Goal: Task Accomplishment & Management: Manage account settings

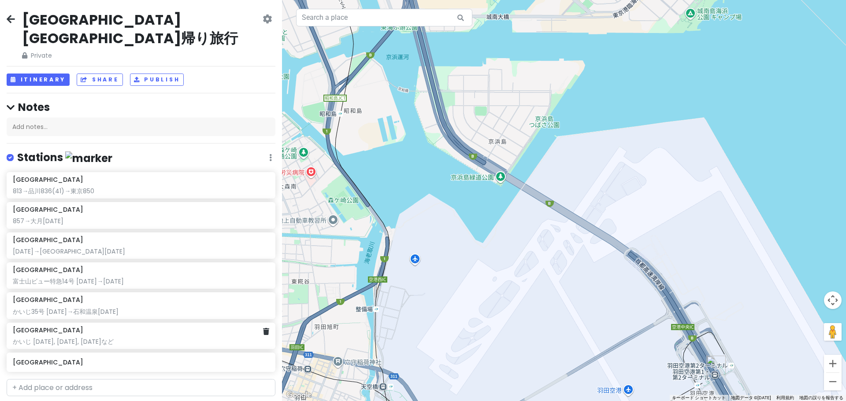
scroll to position [4, 0]
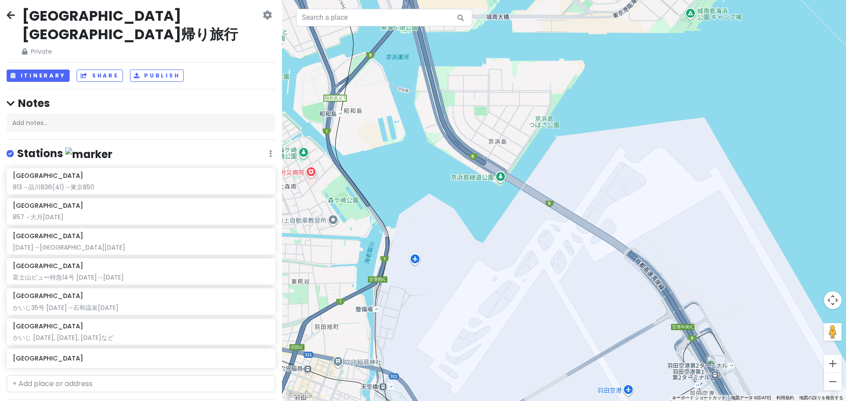
click at [91, 377] on div "[GEOGRAPHIC_DATA] [GEOGRAPHIC_DATA]帰り旅行 Private Change Dates Make a Copy Delete…" at bounding box center [141, 200] width 282 height 401
click at [89, 375] on input "text" at bounding box center [141, 384] width 269 height 18
type input "[GEOGRAPHIC_DATA]"
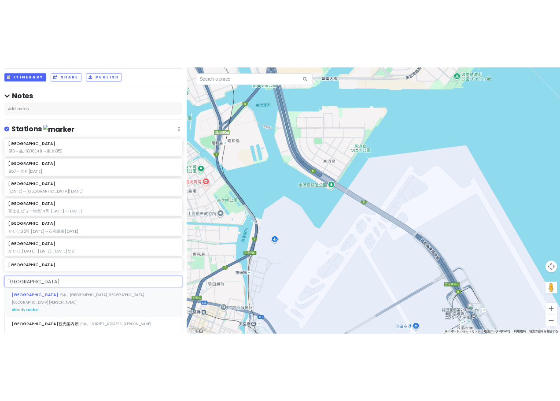
scroll to position [92, 0]
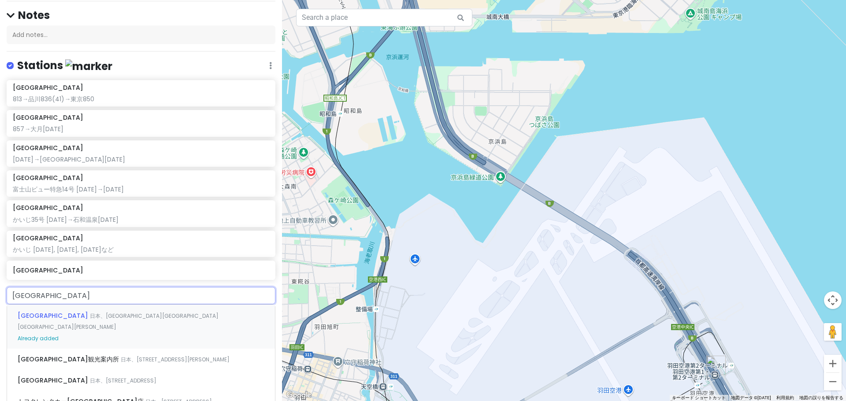
click at [102, 305] on div "[GEOGRAPHIC_DATA] 日本、[STREET_ADDRESS][PERSON_NAME]" at bounding box center [141, 327] width 268 height 44
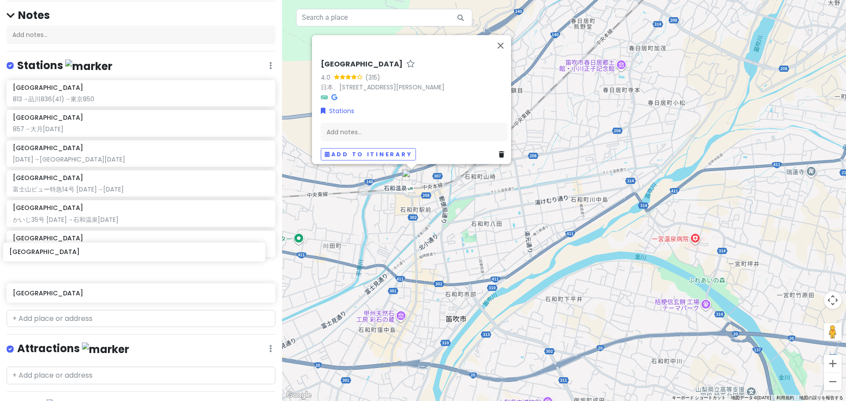
drag, startPoint x: 124, startPoint y: 271, endPoint x: 121, endPoint y: 249, distance: 22.3
click at [121, 249] on div "[GEOGRAPHIC_DATA] 813→[GEOGRAPHIC_DATA](41)→[GEOGRAPHIC_DATA] 857→[GEOGRAPHIC_D…" at bounding box center [141, 193] width 282 height 226
click at [143, 246] on div "かいじ [DATE], [DATE], [DATE]など" at bounding box center [141, 250] width 256 height 8
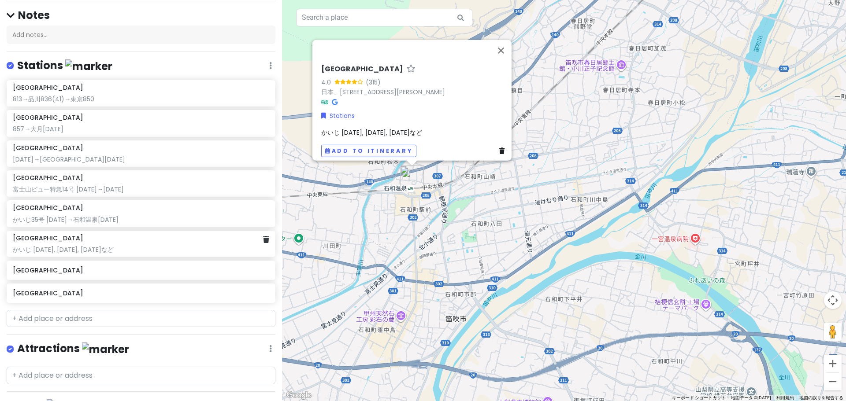
click at [264, 231] on div "[GEOGRAPHIC_DATA] かいじ [DATE], [DATE], [DATE]など" at bounding box center [141, 244] width 269 height 26
click at [263, 236] on icon at bounding box center [266, 239] width 6 height 7
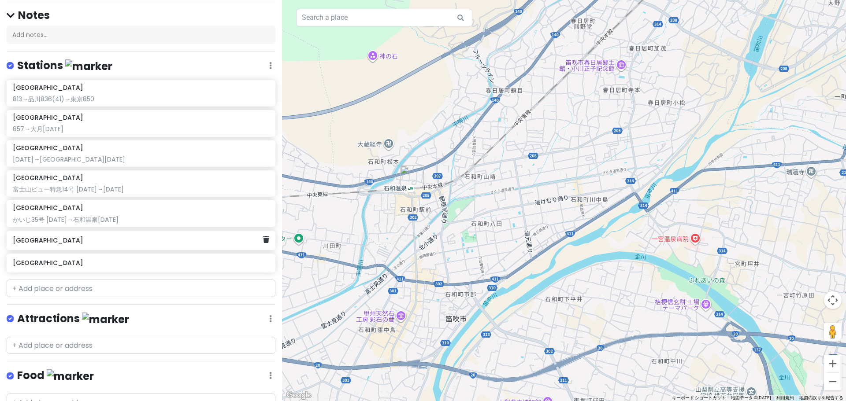
click at [207, 234] on div "[GEOGRAPHIC_DATA]" at bounding box center [138, 240] width 250 height 12
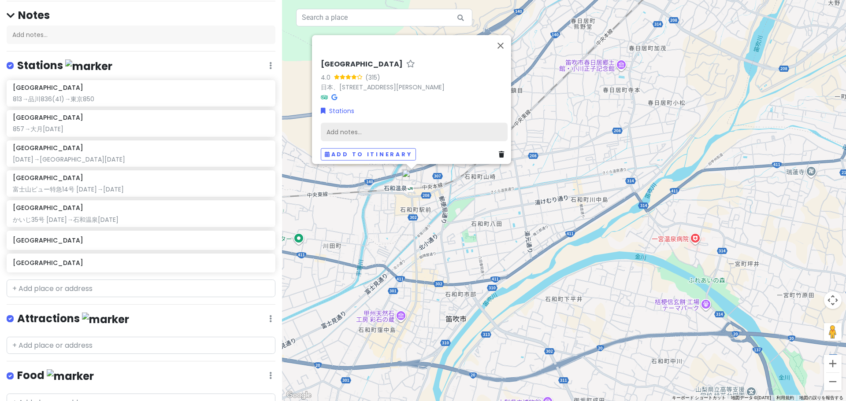
click at [381, 129] on div "Add notes..." at bounding box center [414, 131] width 187 height 18
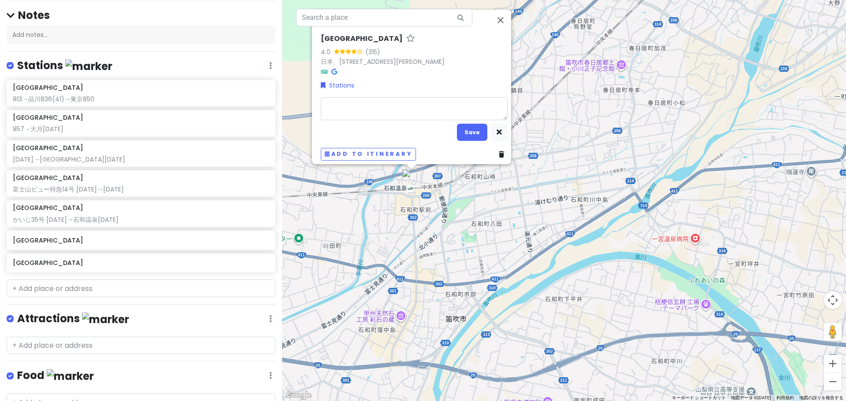
type textarea "x"
type textarea "1"
type textarea "x"
type textarea "18"
type textarea "x"
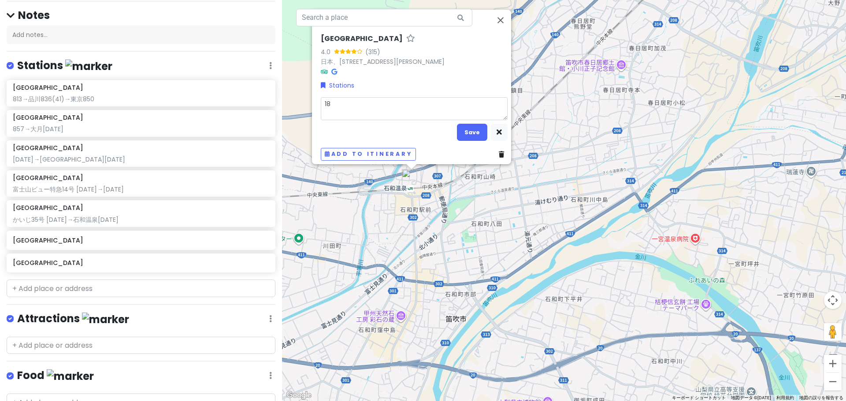
type textarea "184"
type textarea "x"
type textarea "[DATE]"
type textarea "x"
type textarea "184"
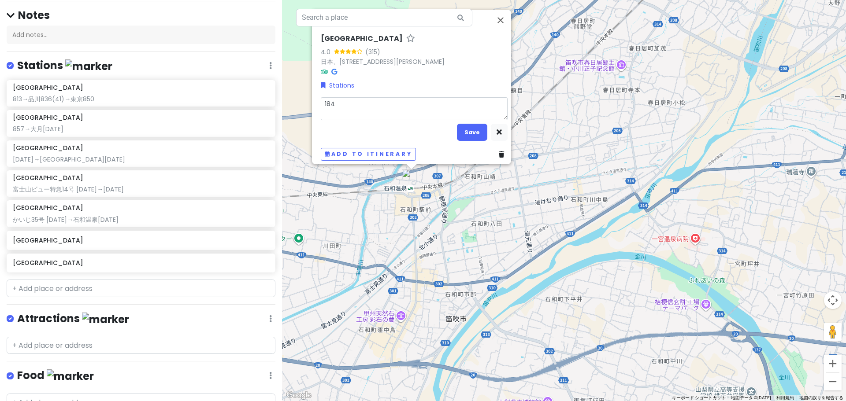
type textarea "x"
type textarea "[DATE]"
type textarea "x"
type textarea "1847ｍ"
type textarea "x"
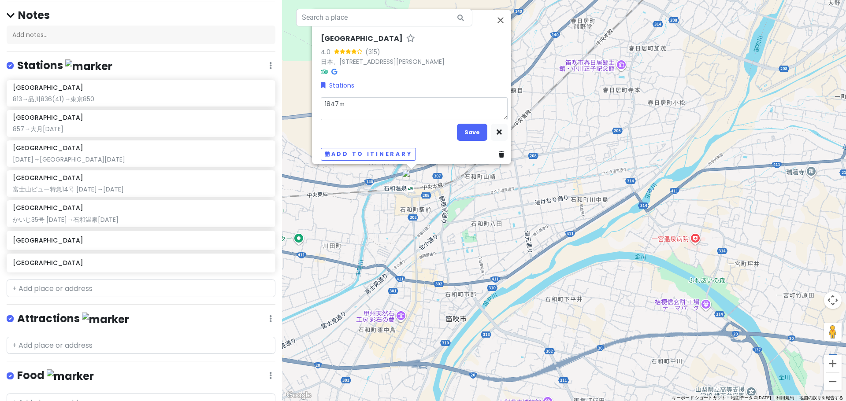
type textarea "[DATE]み"
type textarea "x"
type textarea "[DATE]みｇ"
type textarea "x"
type textarea "[DATE]みぎ"
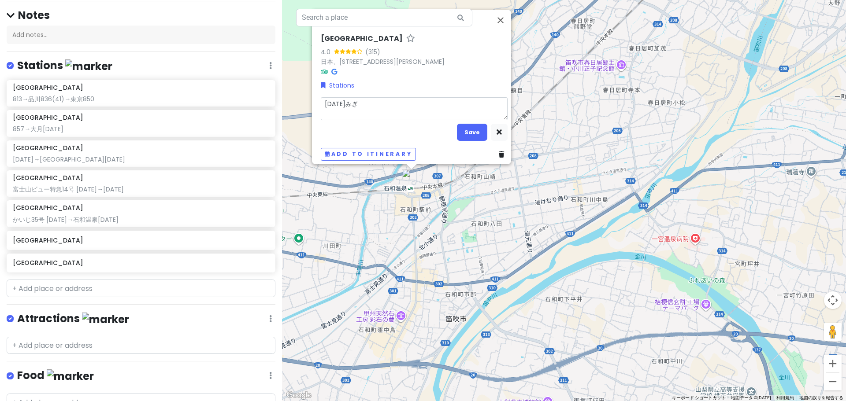
type textarea "x"
type textarea "[DATE]→"
type textarea "x"
type textarea "[DATE]→1"
type textarea "x"
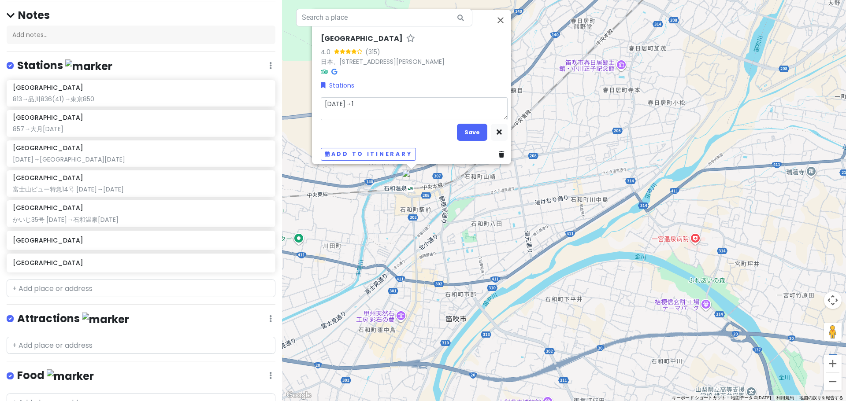
type textarea "[DATE]→18"
type textarea "x"
type textarea "[DATE]→185"
type textarea "x"
type textarea "[DATE]→[DATE]"
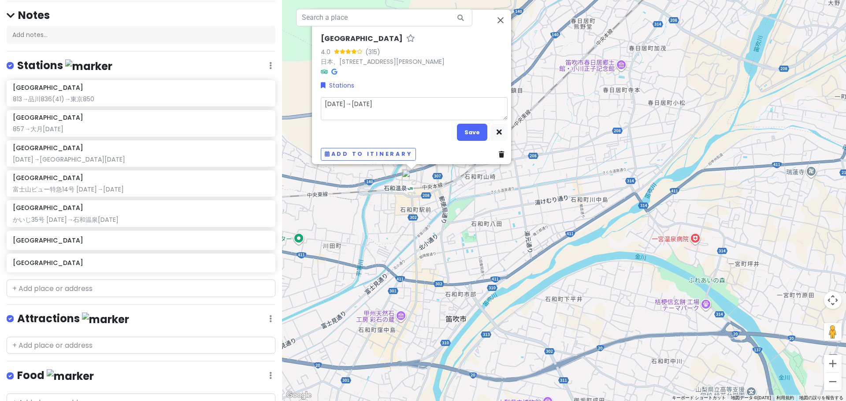
type textarea "x"
type textarea "[DATE]→[DATE],"
type textarea "x"
type textarea "[DATE]→[DATE],"
type textarea "x"
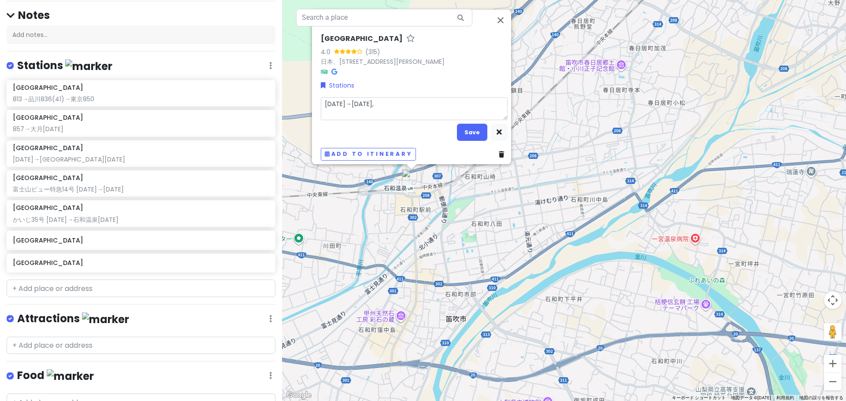
type textarea "[DATE]→[DATE], 1"
type textarea "x"
type textarea "[DATE]→[DATE], 19"
type textarea "x"
type textarea "[DATE]→[DATE], 191"
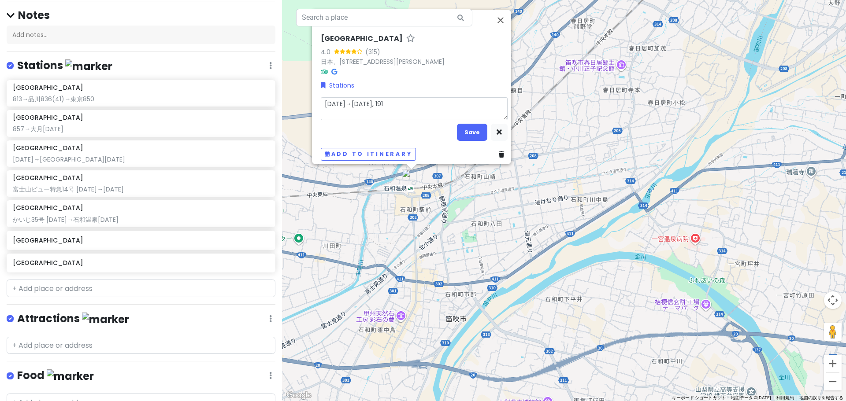
type textarea "x"
type textarea "[DATE]→[DATE], [DATE]"
type textarea "x"
type textarea "[DATE]→[DATE], 1918ｍ"
type textarea "x"
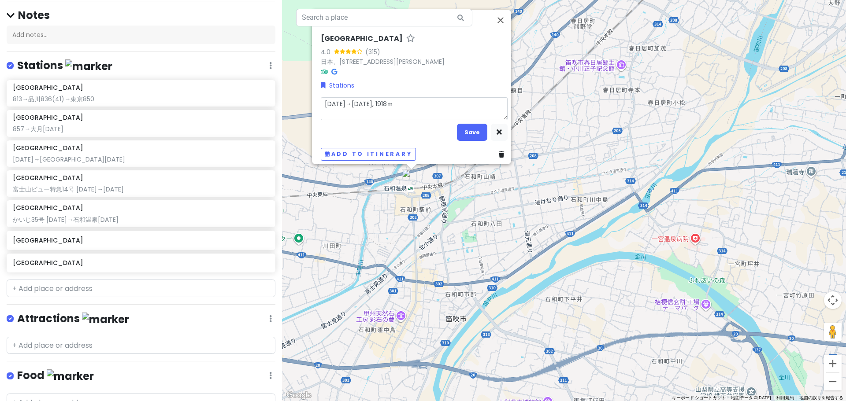
type textarea "[DATE]→[DATE], [DATE]み"
type textarea "x"
type textarea "[DATE]→[DATE], [DATE]みｇ"
type textarea "x"
type textarea "[DATE]→[DATE], [DATE]みぎ"
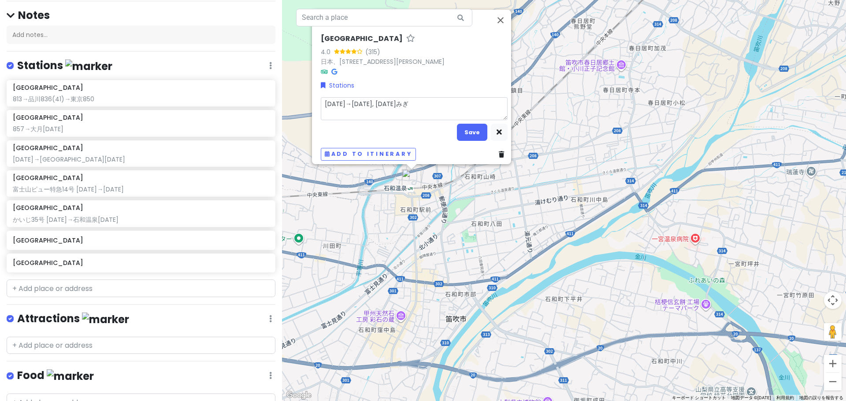
type textarea "x"
type textarea "[DATE]→[DATE], [DATE]→"
type textarea "x"
type textarea "[DATE]→[DATE], [DATE]→1"
type textarea "x"
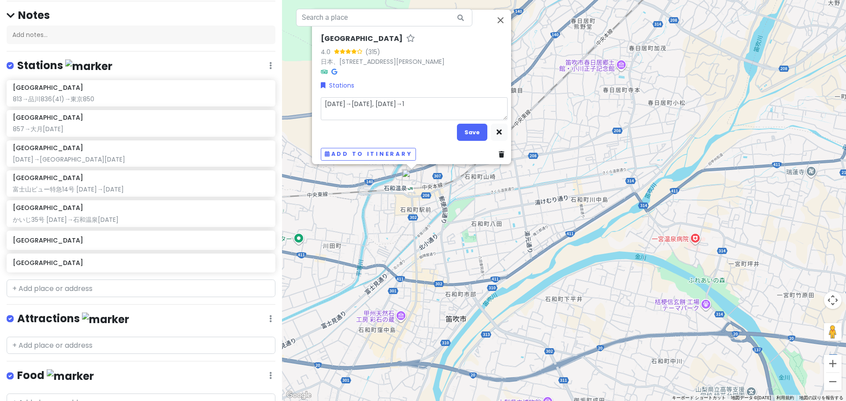
type textarea "[DATE]→[DATE], [DATE]→19"
type textarea "x"
type textarea "[DATE]→[DATE], [DATE]→192"
type textarea "x"
type textarea "[DATE]→[DATE], [DATE]→[DATE]"
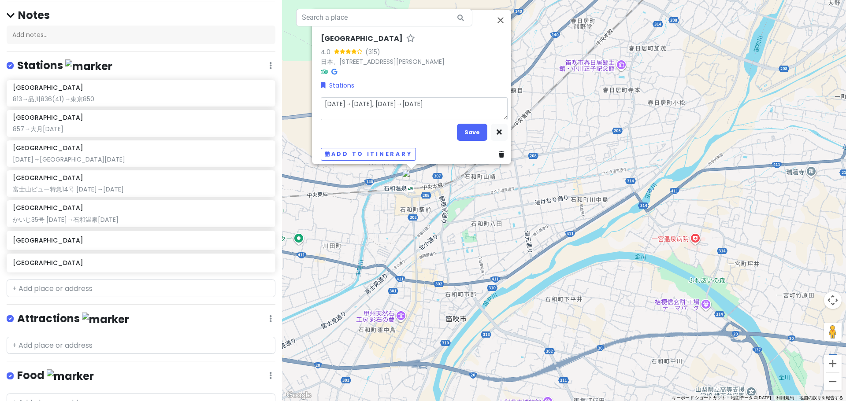
click at [336, 97] on textarea "[DATE]→[DATE], [DATE]→[DATE]" at bounding box center [414, 108] width 187 height 23
type textarea "x"
type textarea "[DATE]→ｋ1854, [DATE]→[DATE]"
type textarea "x"
type textarea "[DATE]→こ[DATE], [DATE]→[DATE]"
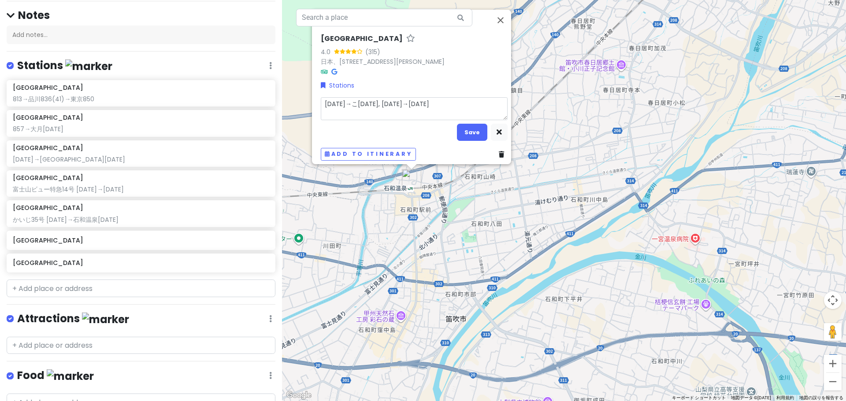
type textarea "x"
type textarea "[DATE]→こう[DATE], [DATE]→[DATE]"
type textarea "x"
type textarea "[DATE]→こうｈ1854, [DATE]→[DATE]"
type textarea "x"
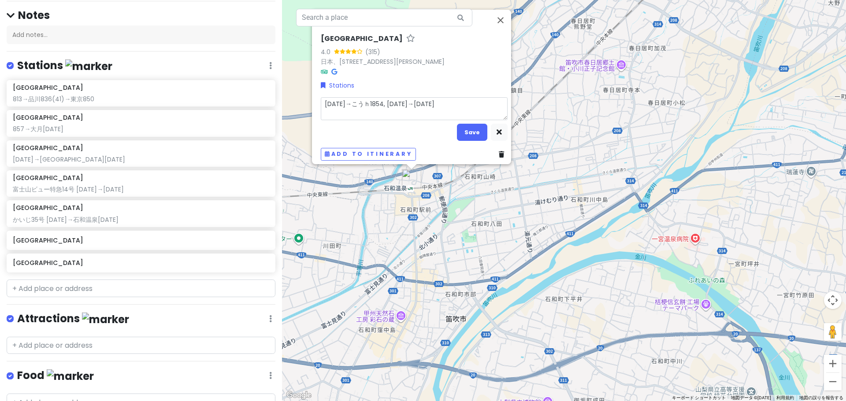
type textarea "[DATE]→こうふ[DATE], [DATE]→[DATE]"
type textarea "x"
type textarea "[DATE]→甲府[DATE], [DATE]→[DATE]"
click at [464, 127] on button "Save" at bounding box center [472, 132] width 30 height 17
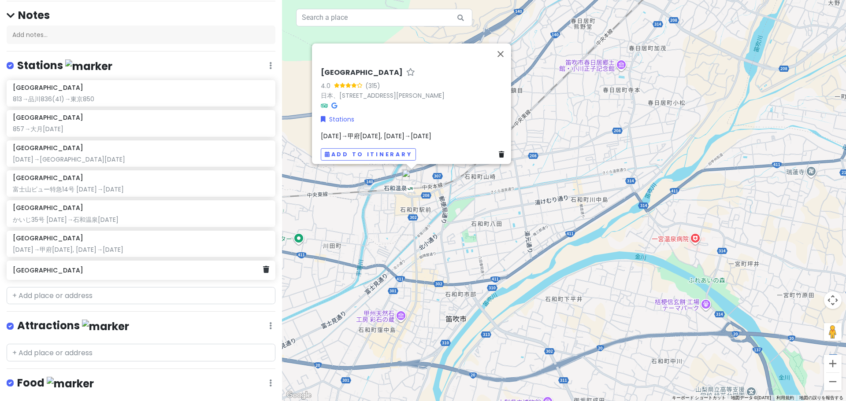
click at [57, 266] on h6 "[GEOGRAPHIC_DATA]" at bounding box center [138, 270] width 250 height 8
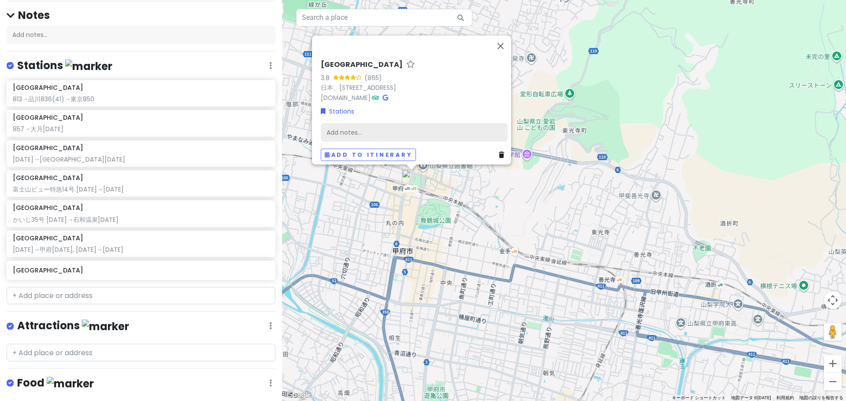
click at [411, 135] on div "Add notes..." at bounding box center [414, 132] width 187 height 18
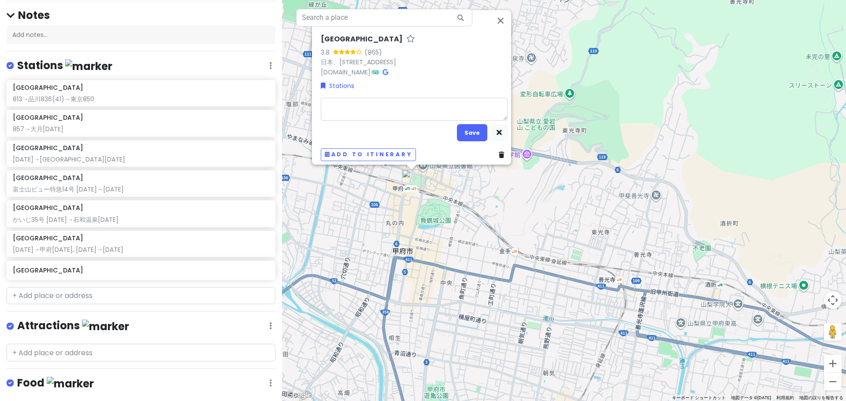
type textarea "x"
type textarea "２"
type textarea "x"
type textarea "２０"
type textarea "x"
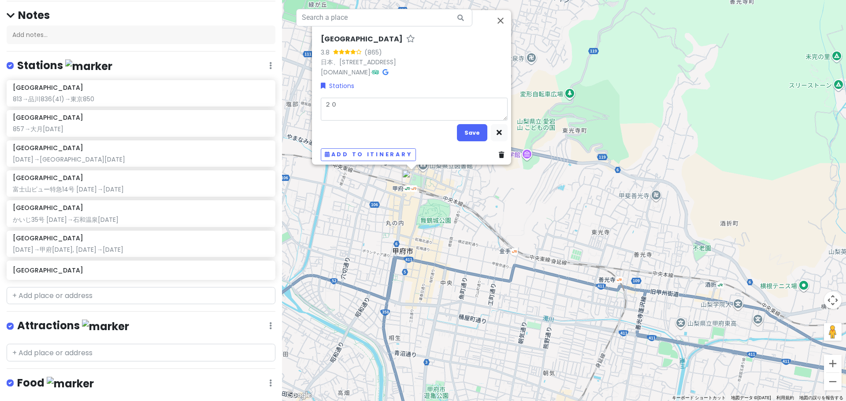
type textarea "２０３"
type textarea "x"
type textarea "[DATE]"
type textarea "x"
type textarea "２０３"
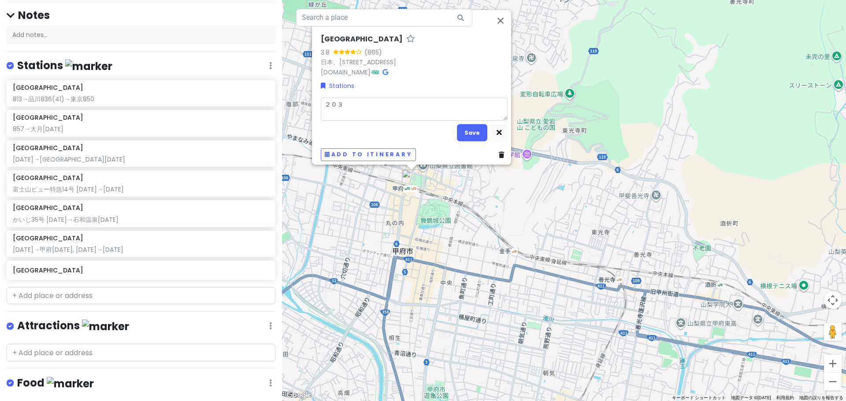
type textarea "x"
type textarea "２０"
type textarea "x"
type textarea "２"
type textarea "x"
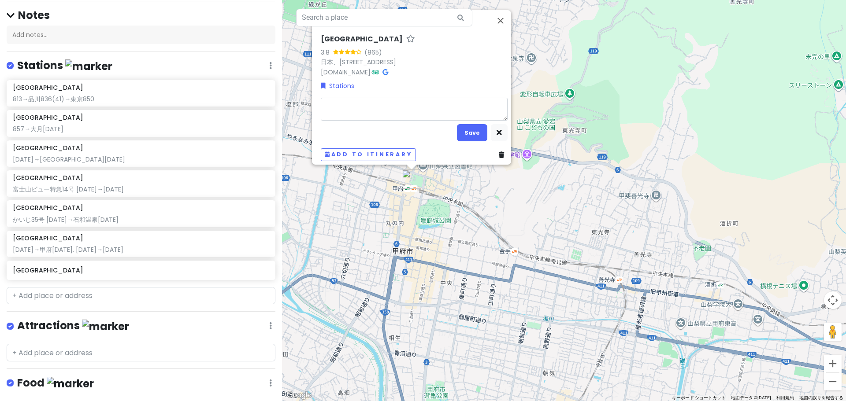
type textarea "2"
type textarea "x"
type textarea "20"
type textarea "x"
type textarea "203"
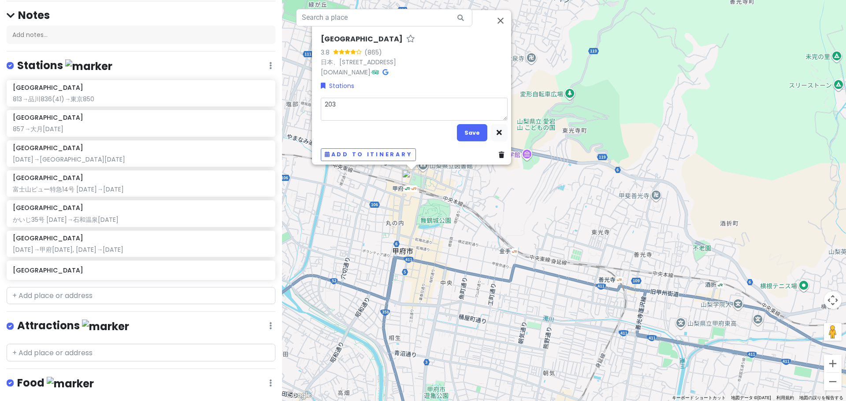
type textarea "x"
type textarea "[DATE]"
type textarea "x"
type textarea "2036ｍ"
type textarea "x"
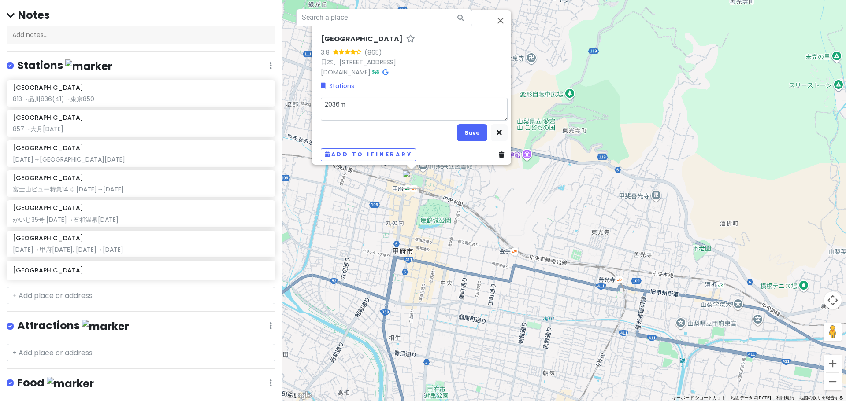
type textarea "[DATE]み"
type textarea "x"
type textarea "[DATE]みｇ"
type textarea "x"
type textarea "[DATE]みぎ"
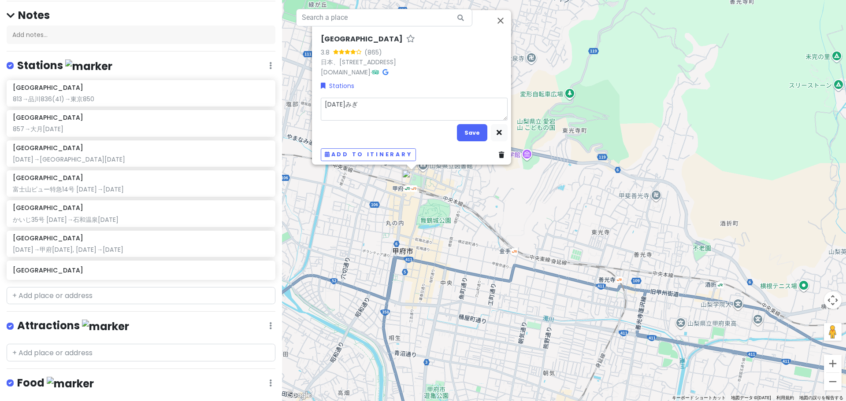
type textarea "x"
type textarea "[DATE]→"
type textarea "x"
type textarea "[DATE]→ｓ"
type textarea "x"
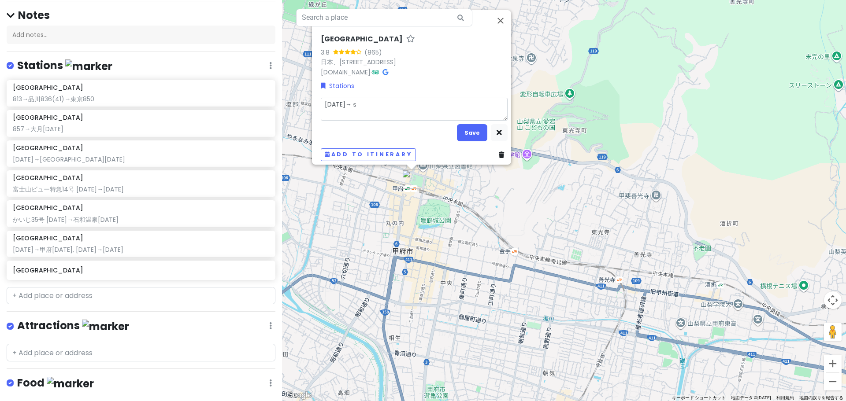
type textarea "[DATE]→し"
type textarea "x"
type textarea "[DATE]→しｎ"
type textarea "x"
type textarea "[DATE]→しん"
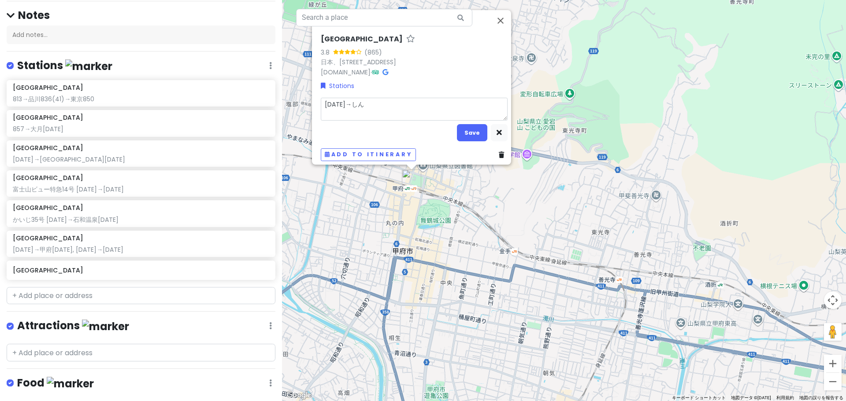
type textarea "x"
type textarea "[DATE]→しんｊ"
type textarea "x"
type textarea "[DATE]→しんｊｙ"
type textarea "x"
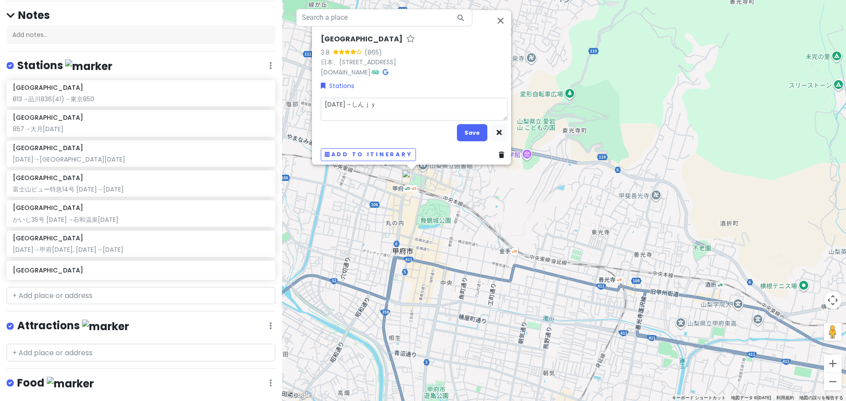
type textarea "[DATE]→しんじゅ"
type textarea "x"
type textarea "[DATE]→しんじゅｋ"
type textarea "x"
type textarea "[DATE]→しんじゅく"
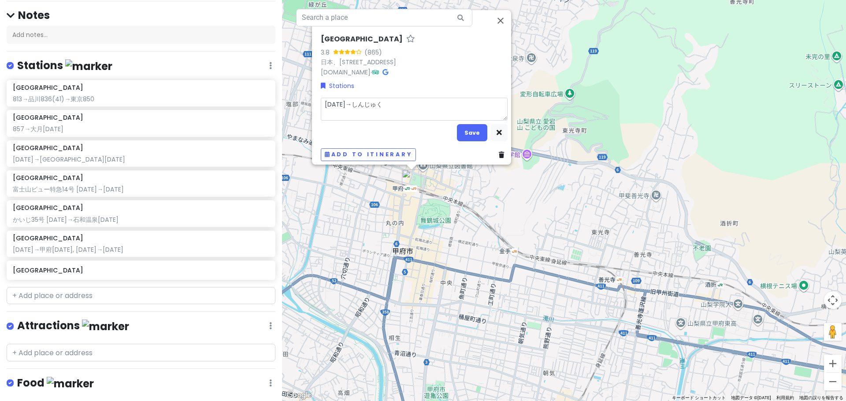
type textarea "x"
type textarea "[DATE]→新宿"
type textarea "x"
type textarea "[DATE]→新宿2"
type textarea "x"
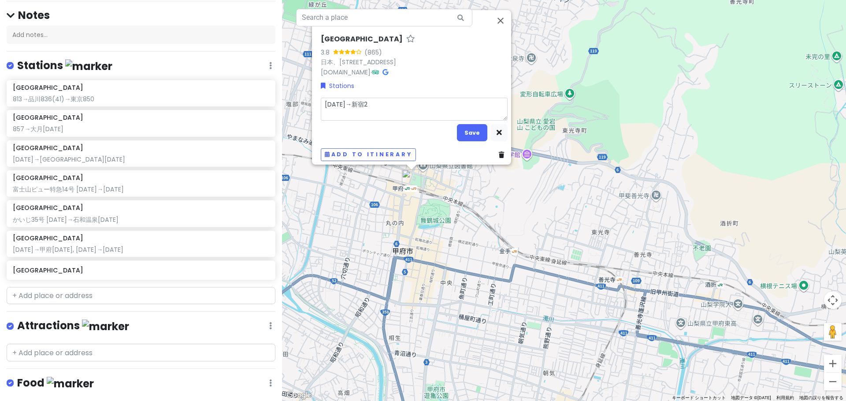
type textarea "[DATE]→[GEOGRAPHIC_DATA]"
type textarea "x"
type textarea "[DATE]→[GEOGRAPHIC_DATA]"
type textarea "x"
type textarea "[DATE]→新宿2208"
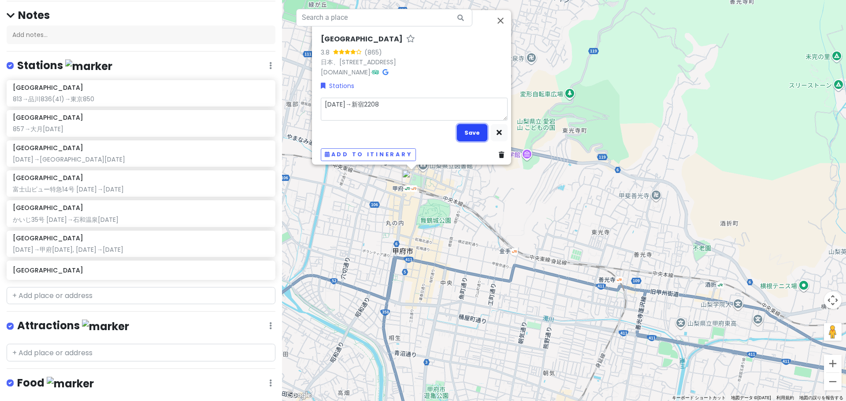
click at [457, 124] on button "Save" at bounding box center [472, 132] width 30 height 17
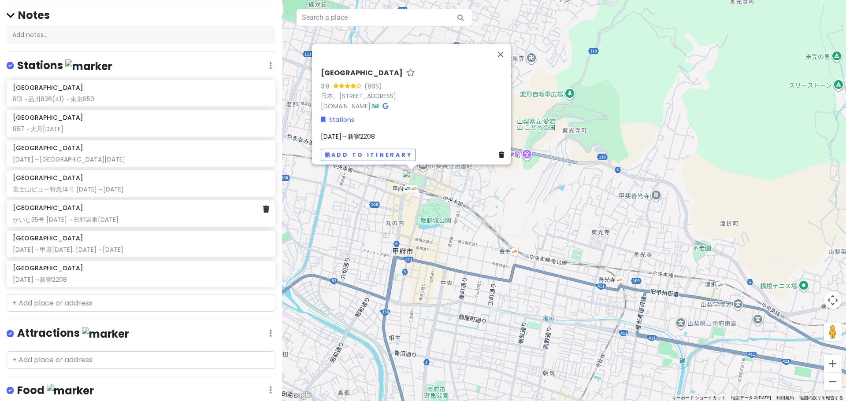
click at [143, 216] on div "かいじ35号 [DATE]→石和温泉[DATE]" at bounding box center [141, 220] width 256 height 8
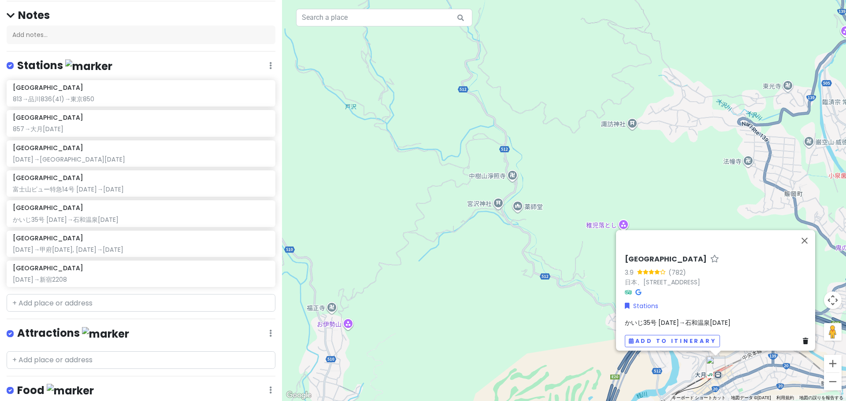
click at [686, 310] on div "[GEOGRAPHIC_DATA] 3.9 (782) 日本、[STREET_ADDRESS] [DATE]→[GEOGRAPHIC_DATA][DATE] …" at bounding box center [718, 301] width 194 height 100
click at [708, 312] on div "[GEOGRAPHIC_DATA] 3.9 (782) 日本、[STREET_ADDRESS] [DATE]→[GEOGRAPHIC_DATA][DATE] …" at bounding box center [718, 301] width 194 height 100
click at [714, 319] on div "かいじ35号 [DATE]→石和温泉[DATE]" at bounding box center [717, 323] width 187 height 10
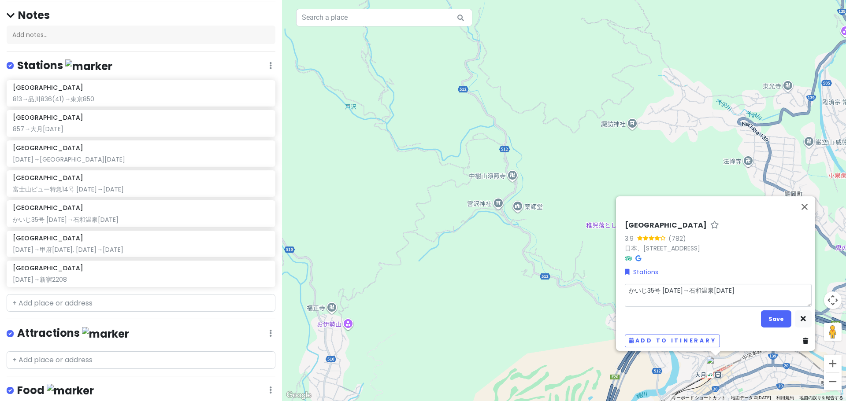
click at [744, 284] on textarea "かいじ35号 [DATE]→石和温泉[DATE]" at bounding box center [717, 295] width 187 height 23
type textarea "x"
type textarea "かいじ35号 [DATE]→石和温泉[DATE]"
type textarea "x"
type textarea "かいじ35号 [DATE]→石和温泉[DATE] ｓ"
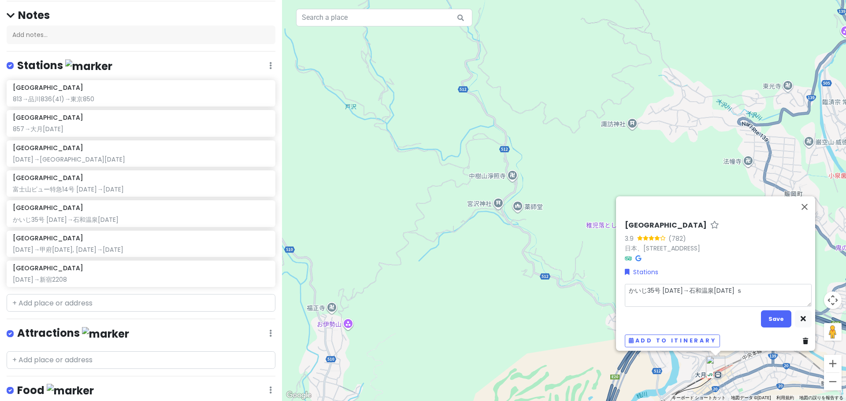
type textarea "x"
type textarea "かいじ35号 [DATE]→石和温泉[DATE] せ"
type textarea "x"
type textarea "かいじ35号 [DATE]→石和温泉[DATE] せｋ"
type textarea "x"
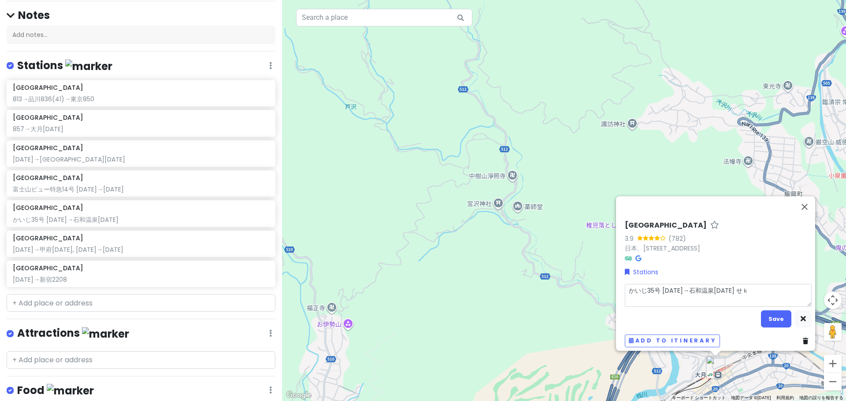
type textarea "かいじ35号 [DATE]→石和温泉[DATE] せき"
type textarea "x"
type textarea "かいじ35号 [DATE]→石和温泉[DATE] 💺"
type textarea "x"
type textarea "かいじ35号 [DATE]→石和温泉[DATE] 💺1"
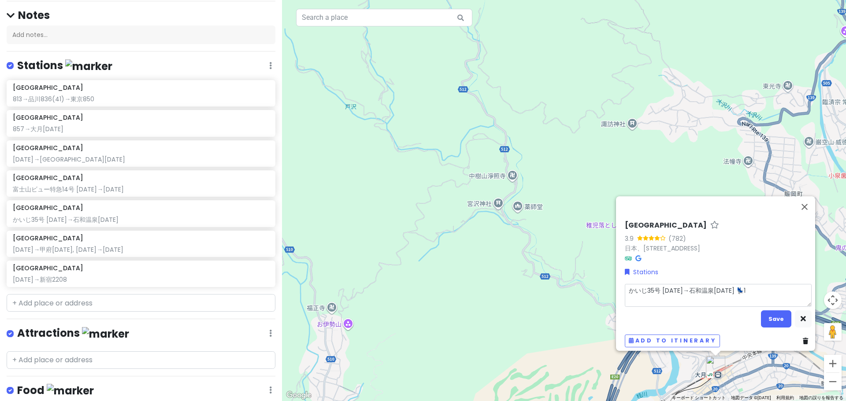
type textarea "x"
type textarea "かいじ35号 [DATE]→石和温泉[DATE] 💺11"
type textarea "x"
type textarea "かいじ35号 [DATE]→石和温泉[DATE] 💺11-"
type textarea "x"
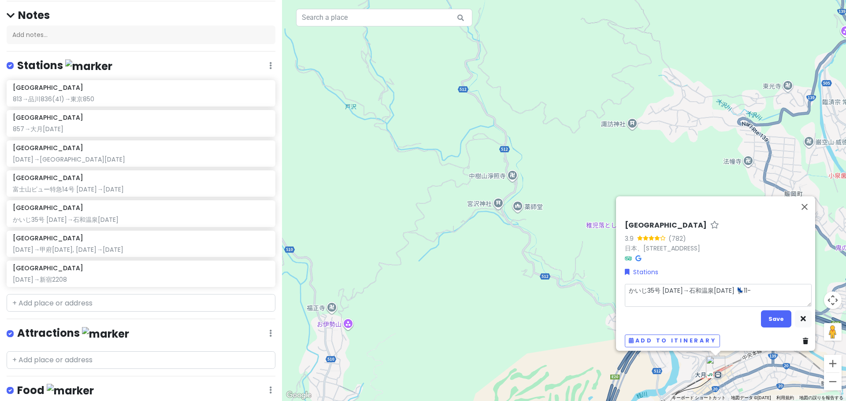
type textarea "かいじ35号 [DATE]→石和温泉[DATE] 💺11-9"
type textarea "x"
type textarea "かいじ35号 [DATE]→石和温泉[DATE] 💺11-9D"
click at [777, 312] on button "Save" at bounding box center [776, 318] width 30 height 17
